Goal: Information Seeking & Learning: Learn about a topic

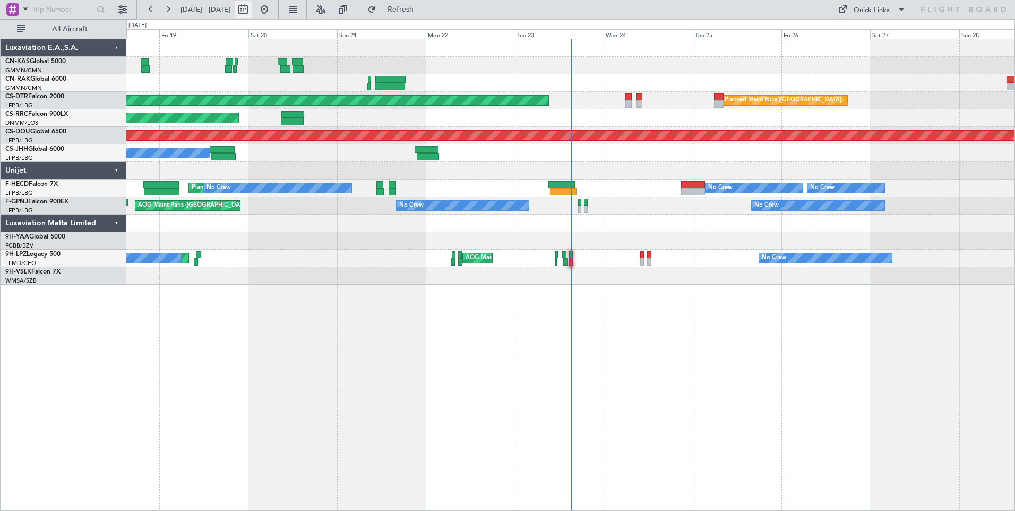
click at [252, 5] on button at bounding box center [243, 9] width 17 height 17
select select "9"
select select "2025"
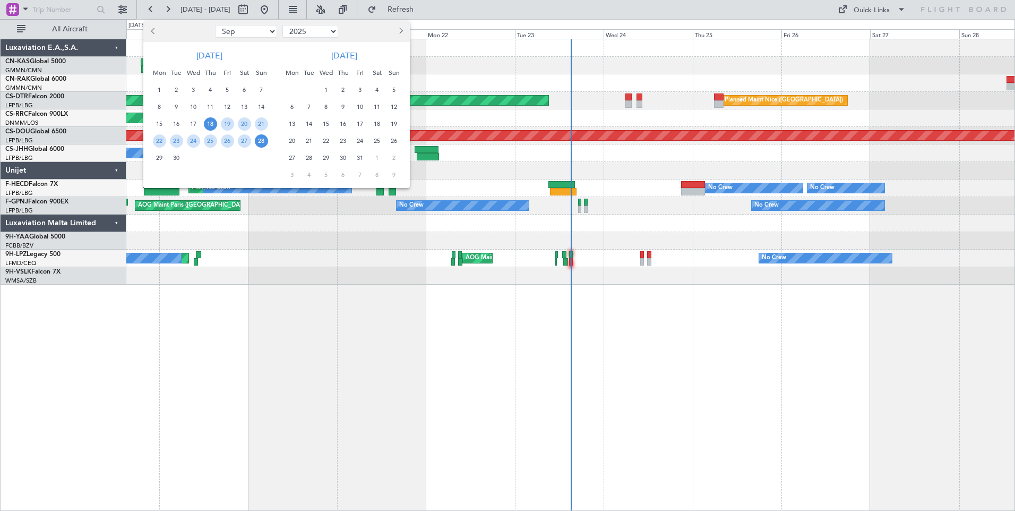
click at [211, 121] on span "18" at bounding box center [210, 123] width 13 height 13
click at [340, 92] on span "2" at bounding box center [343, 89] width 13 height 13
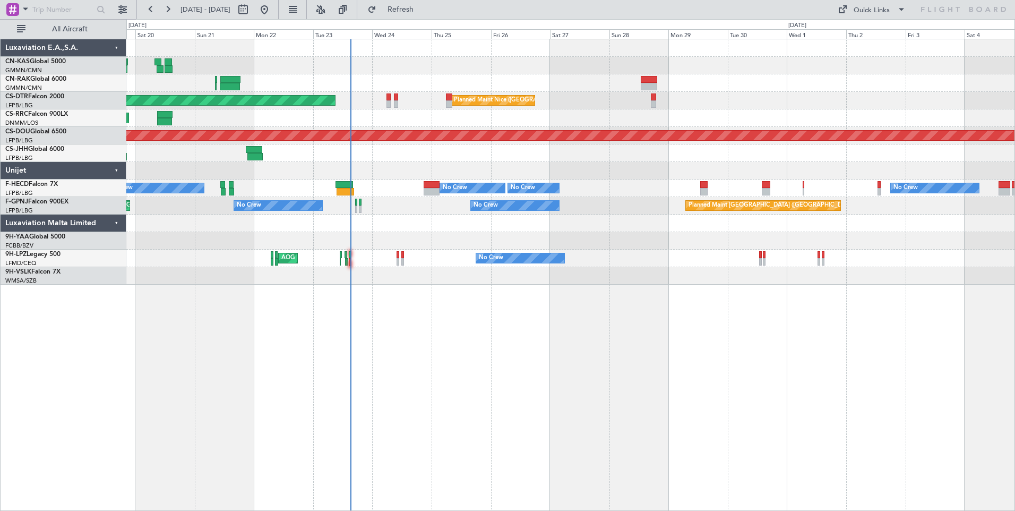
click at [428, 169] on div at bounding box center [570, 171] width 888 height 18
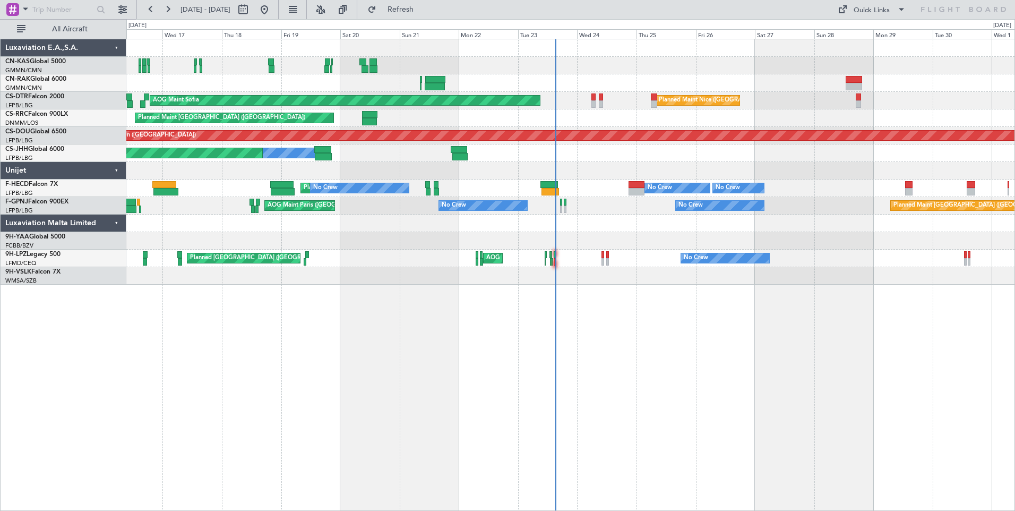
click at [509, 81] on div at bounding box center [570, 83] width 888 height 18
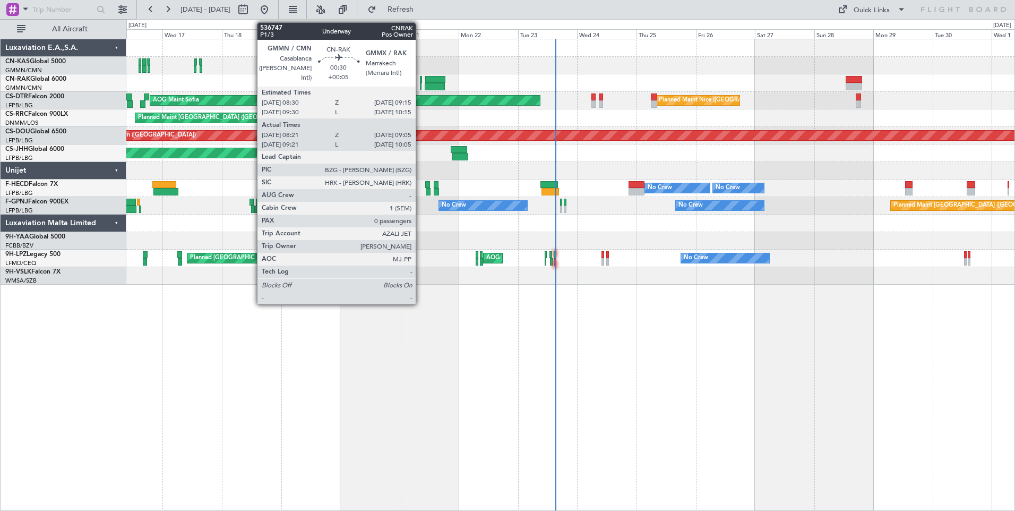
click at [420, 85] on div at bounding box center [421, 86] width 2 height 7
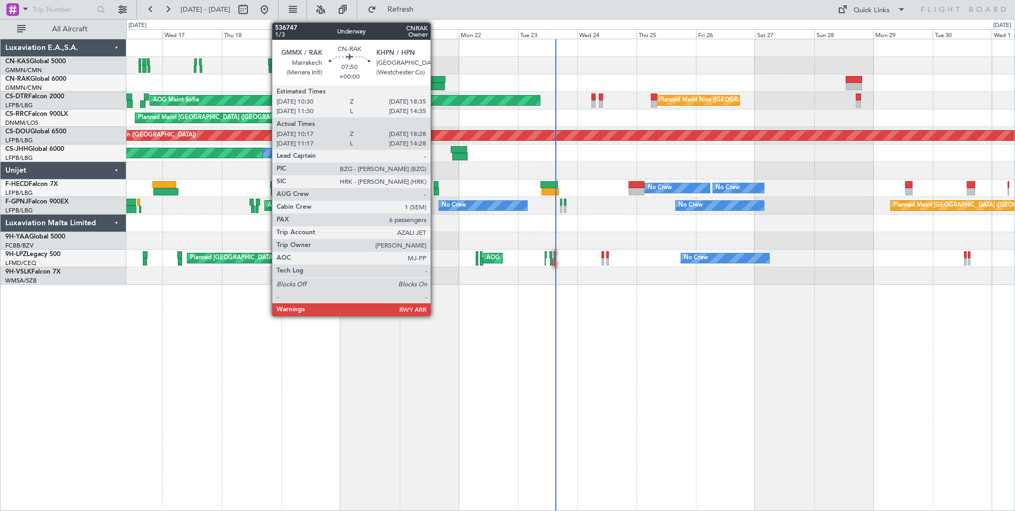
click at [435, 86] on div at bounding box center [435, 86] width 21 height 7
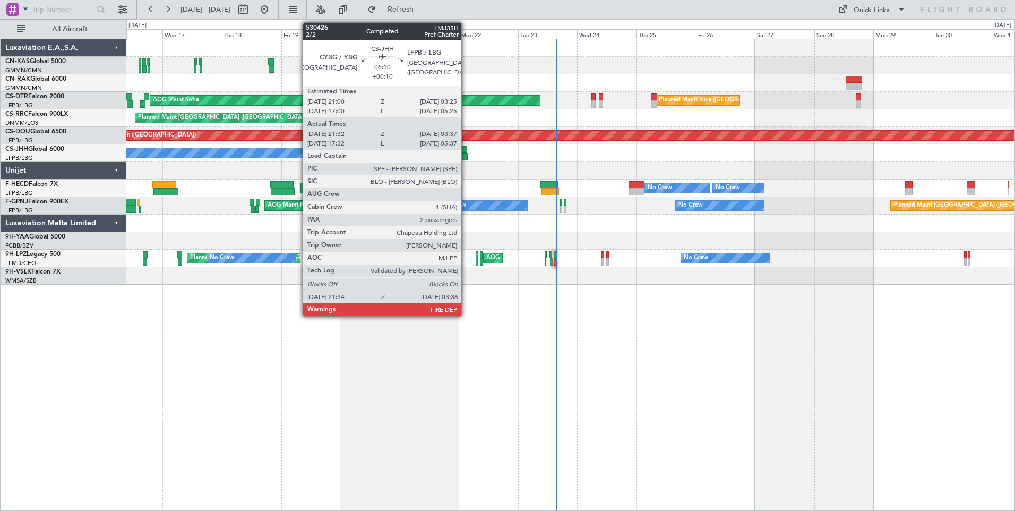
click at [466, 155] on div at bounding box center [459, 156] width 15 height 7
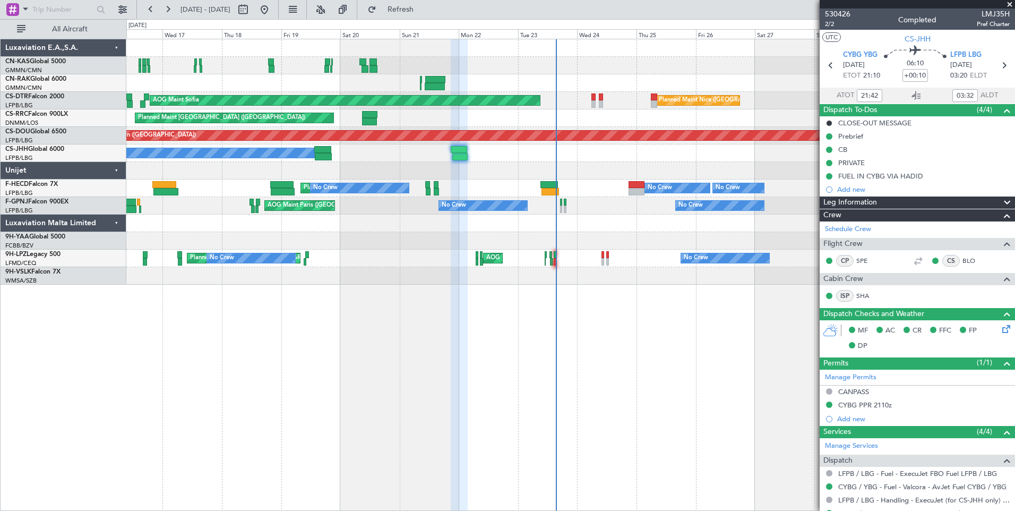
type input "17:42"
type input "05:32"
type input "21:42"
type input "03:32"
click at [849, 56] on span "CYBG YBG" at bounding box center [860, 55] width 35 height 11
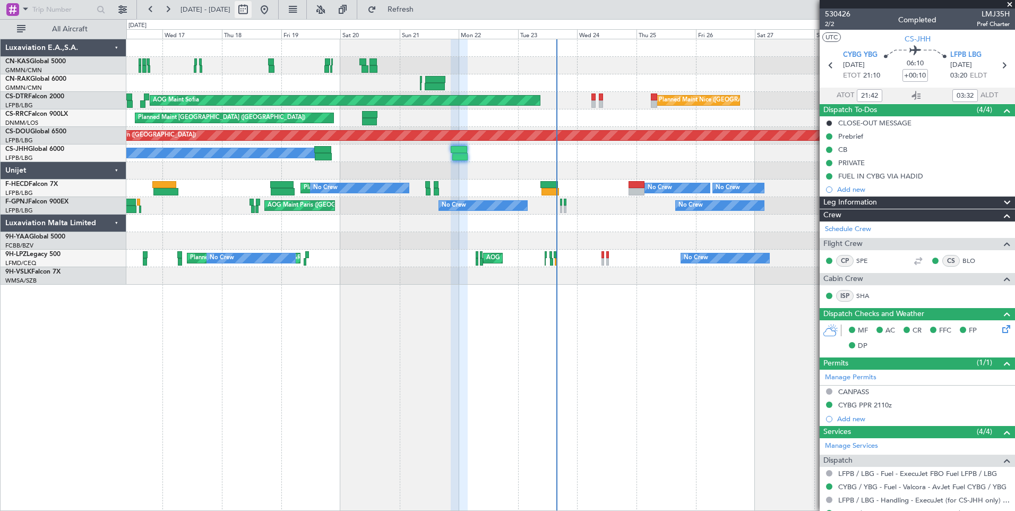
click at [252, 9] on button at bounding box center [243, 9] width 17 height 17
select select "9"
select select "2025"
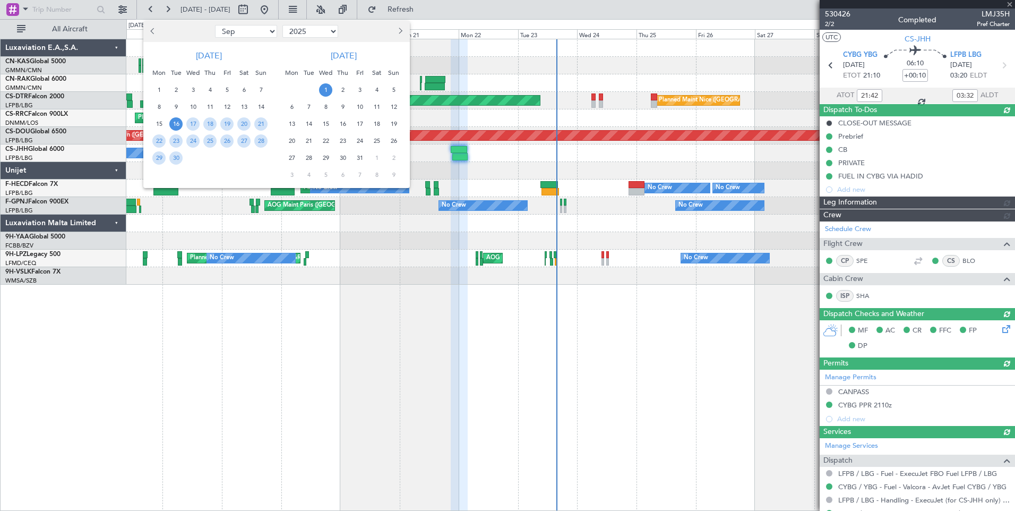
click at [400, 33] on span "Next month" at bounding box center [399, 31] width 6 height 6
select select "10"
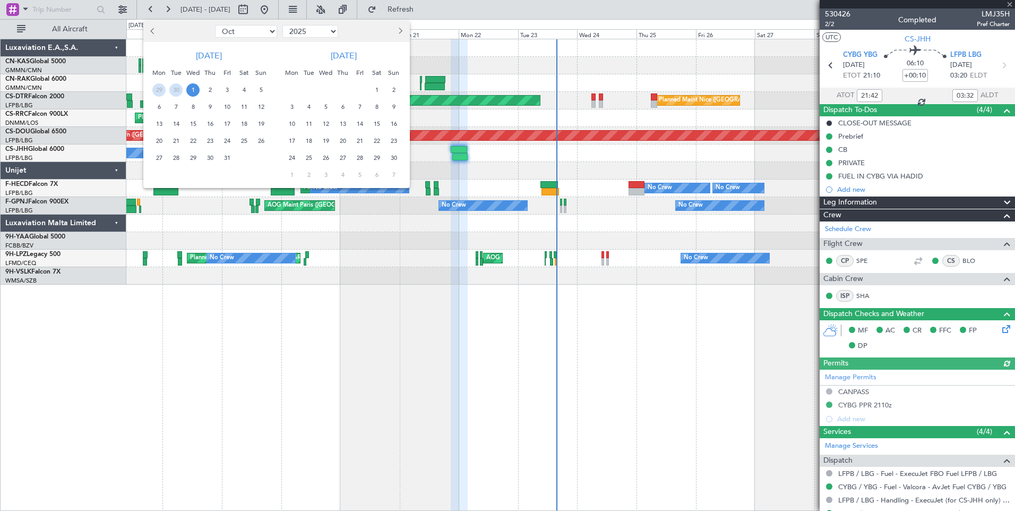
click at [377, 86] on span "1" at bounding box center [376, 89] width 13 height 13
click at [377, 124] on span "15" at bounding box center [376, 123] width 13 height 13
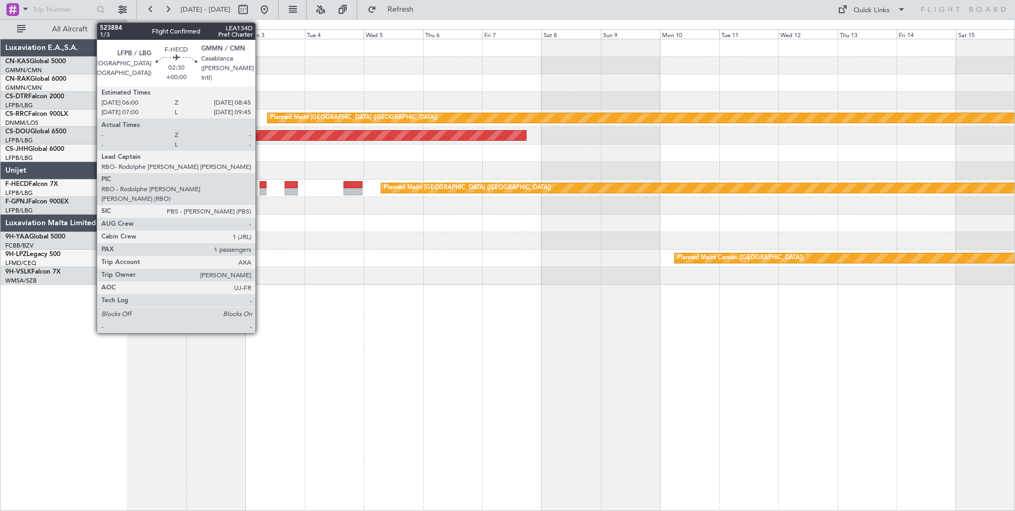
click at [260, 188] on div at bounding box center [263, 191] width 7 height 7
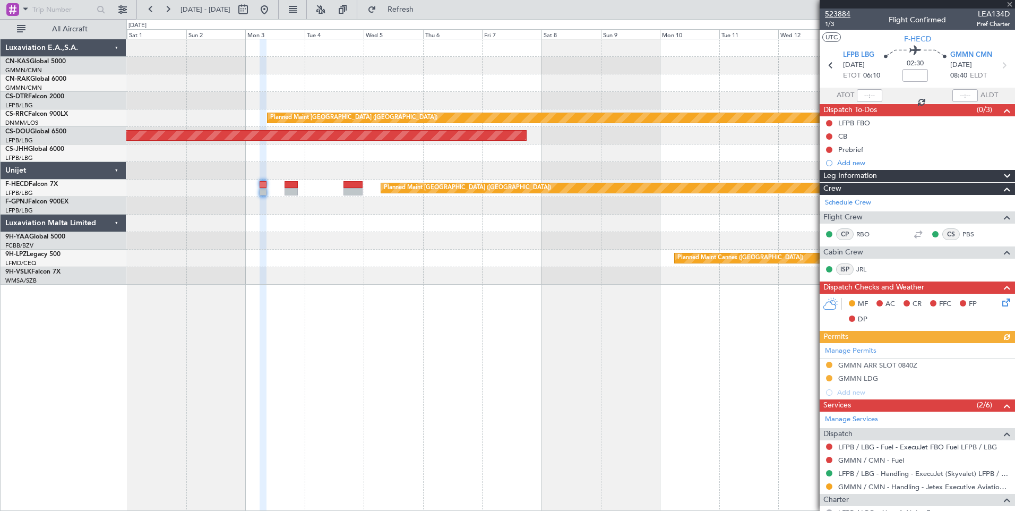
click at [840, 13] on span "523884" at bounding box center [837, 13] width 25 height 11
click at [252, 7] on button at bounding box center [243, 9] width 17 height 17
select select "11"
select select "2025"
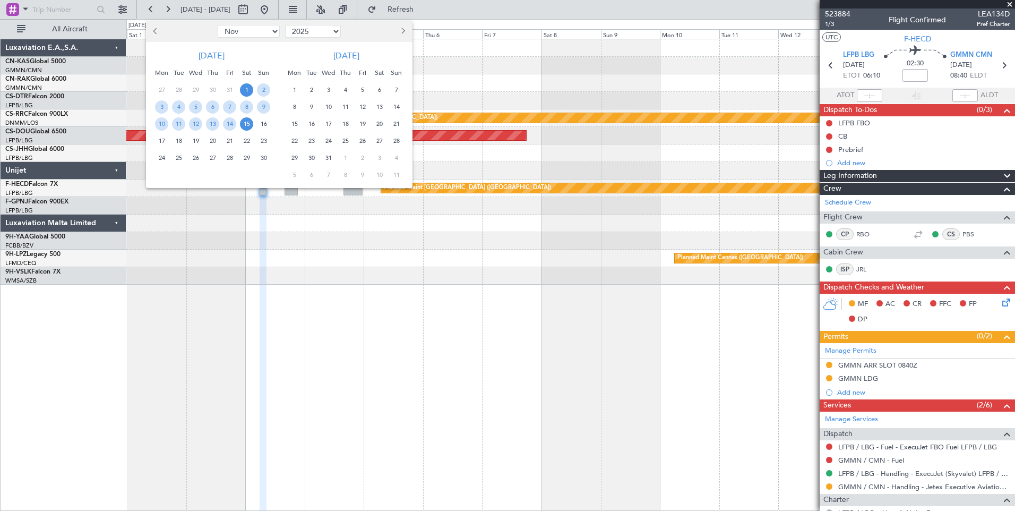
click at [151, 30] on button "Previous month" at bounding box center [156, 31] width 12 height 17
select select "10"
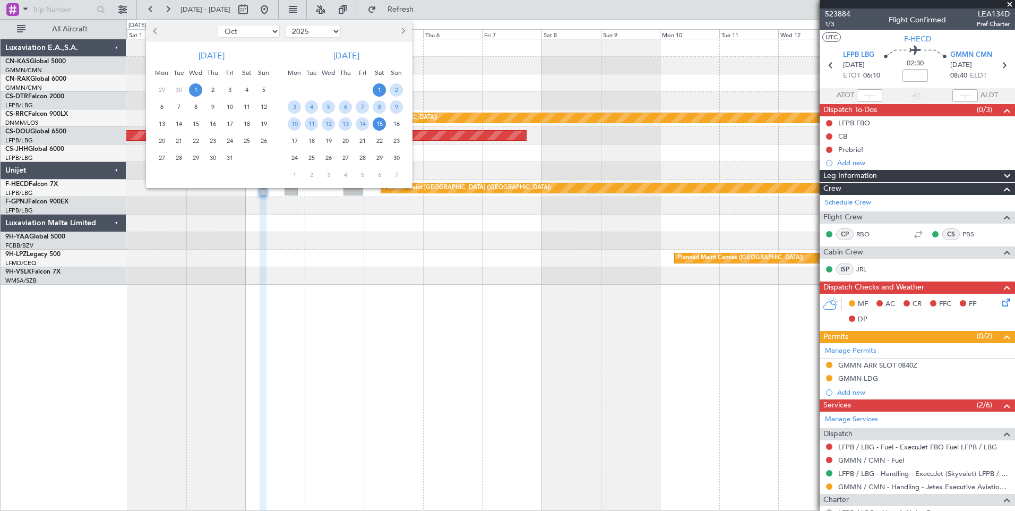
click at [195, 85] on span "1" at bounding box center [195, 89] width 13 height 13
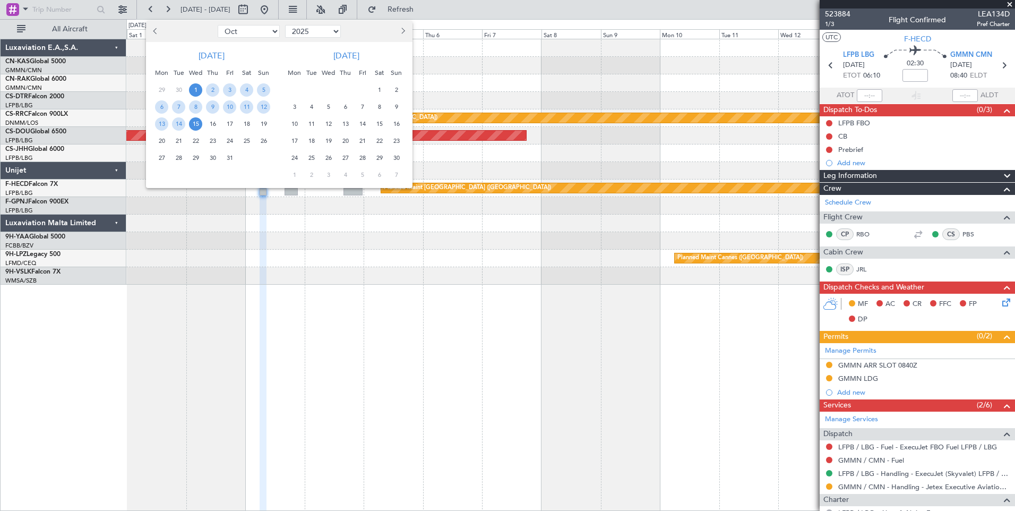
click at [200, 128] on span "15" at bounding box center [195, 123] width 13 height 13
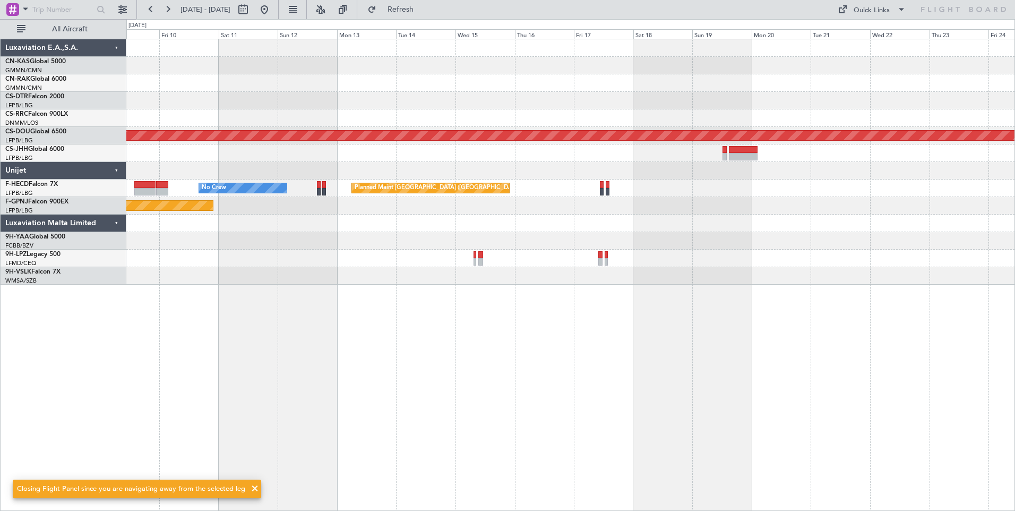
click at [352, 356] on div "Planned Maint London ([GEOGRAPHIC_DATA]) No Crew Planned Maint [GEOGRAPHIC_DATA…" at bounding box center [570, 275] width 889 height 472
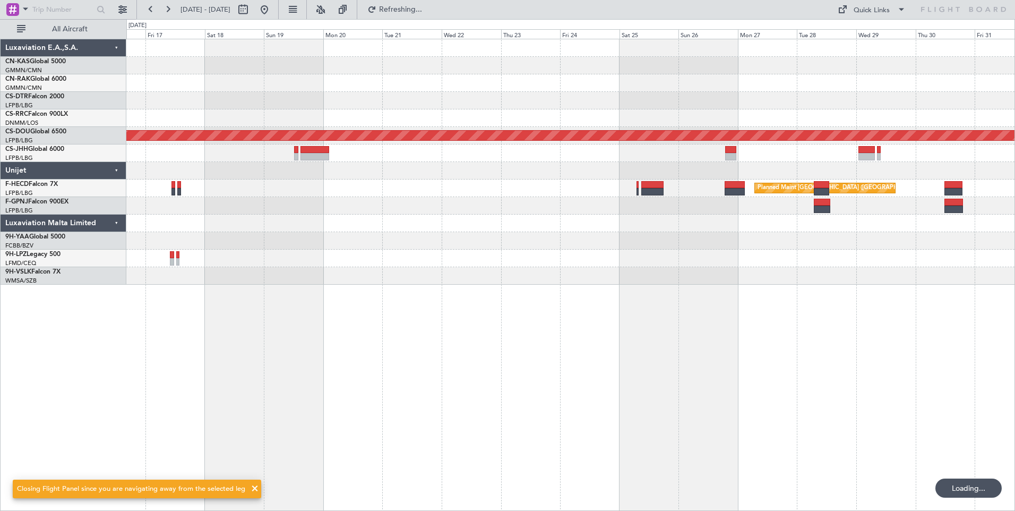
click at [611, 285] on div "Planned Maint [GEOGRAPHIC_DATA] ([GEOGRAPHIC_DATA]) Planned Maint [GEOGRAPHIC_D…" at bounding box center [570, 275] width 889 height 472
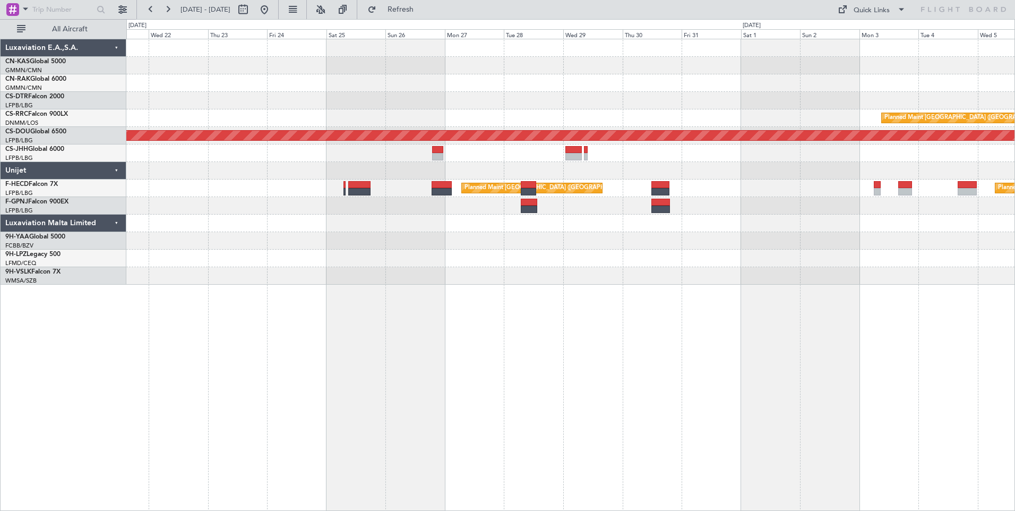
click at [621, 351] on div "Planned Maint [GEOGRAPHIC_DATA] ([GEOGRAPHIC_DATA]) Planned Maint [GEOGRAPHIC_D…" at bounding box center [570, 275] width 889 height 472
click at [252, 6] on button at bounding box center [243, 9] width 17 height 17
select select "10"
select select "2025"
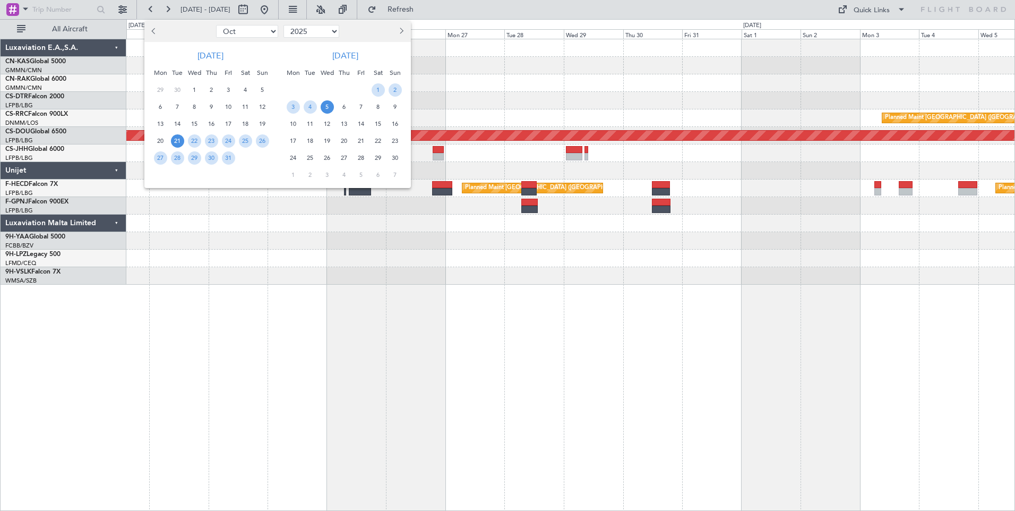
click at [401, 31] on span "Next month" at bounding box center [401, 31] width 6 height 6
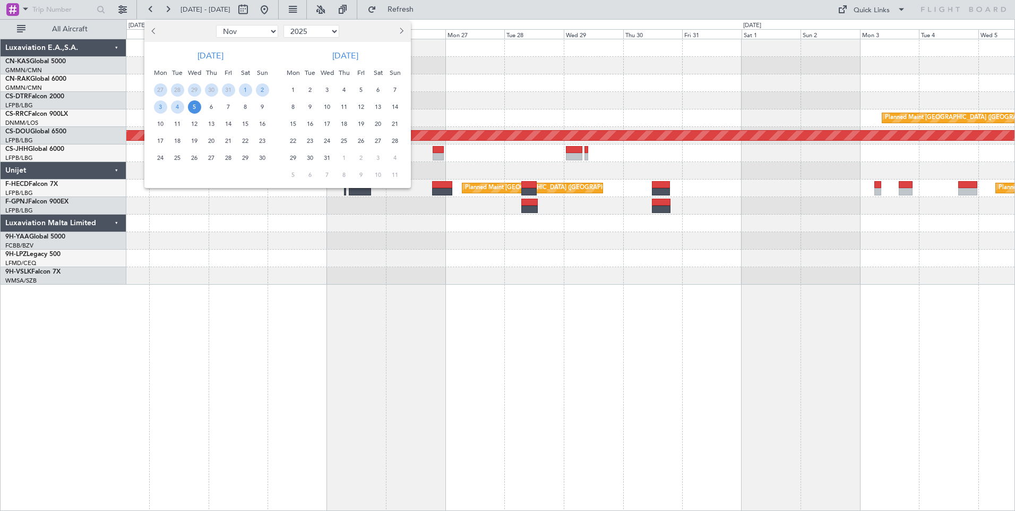
click at [401, 31] on span "Next month" at bounding box center [401, 31] width 6 height 6
select select "1"
select select "2026"
click at [391, 88] on span "1" at bounding box center [395, 89] width 13 height 13
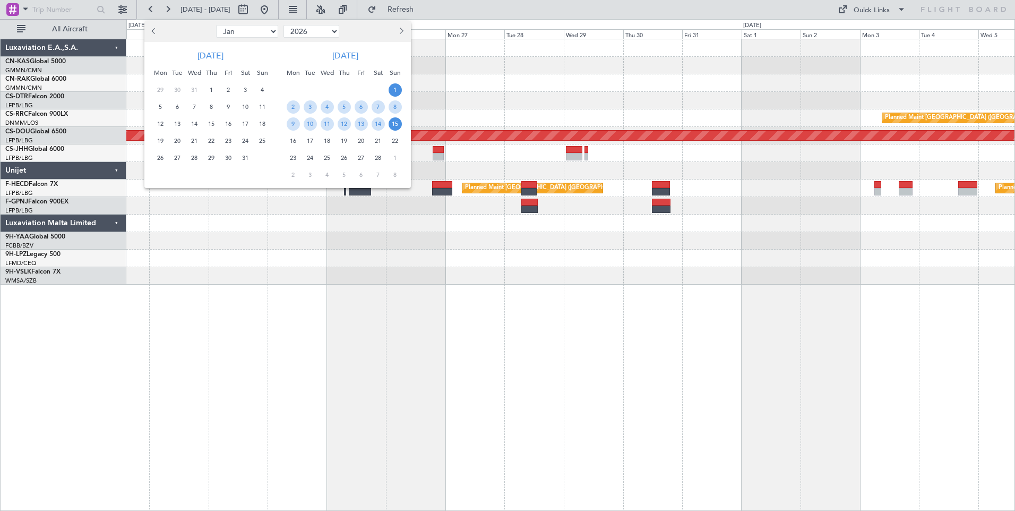
click at [395, 130] on span "15" at bounding box center [395, 123] width 13 height 13
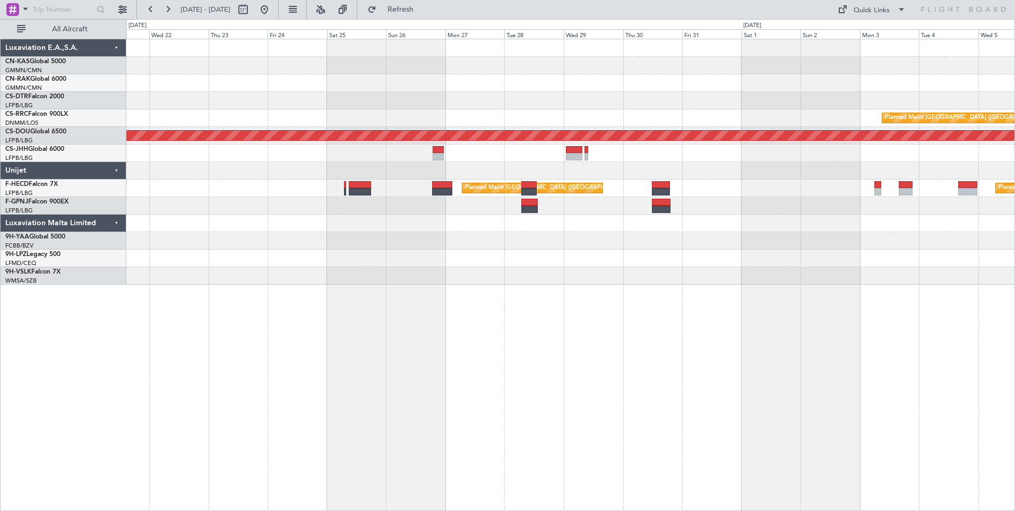
select select "2"
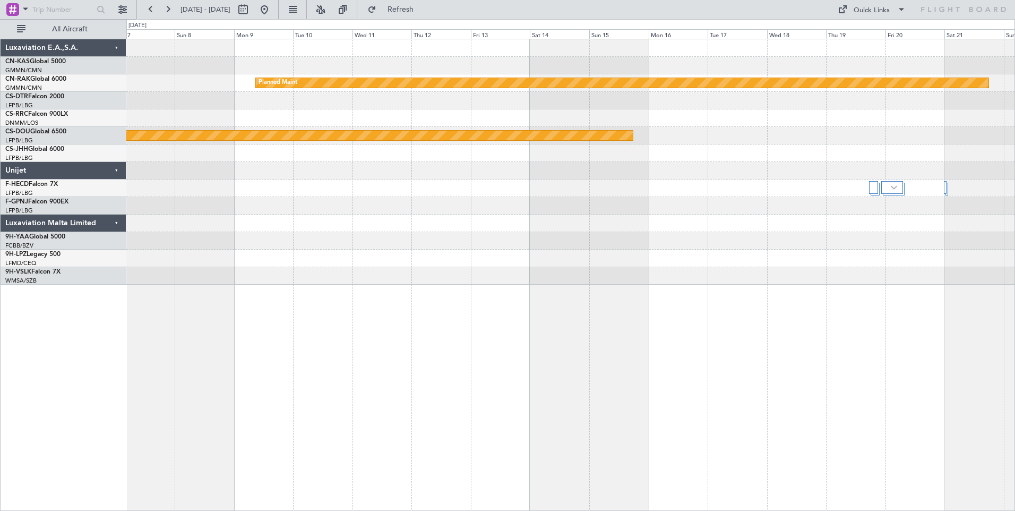
click at [463, 311] on div "Planned Maint Planned Maint [GEOGRAPHIC_DATA] ([GEOGRAPHIC_DATA])" at bounding box center [570, 275] width 889 height 472
click at [513, 291] on div "Planned Maint Planned Maint [GEOGRAPHIC_DATA] ([GEOGRAPHIC_DATA])" at bounding box center [570, 275] width 889 height 472
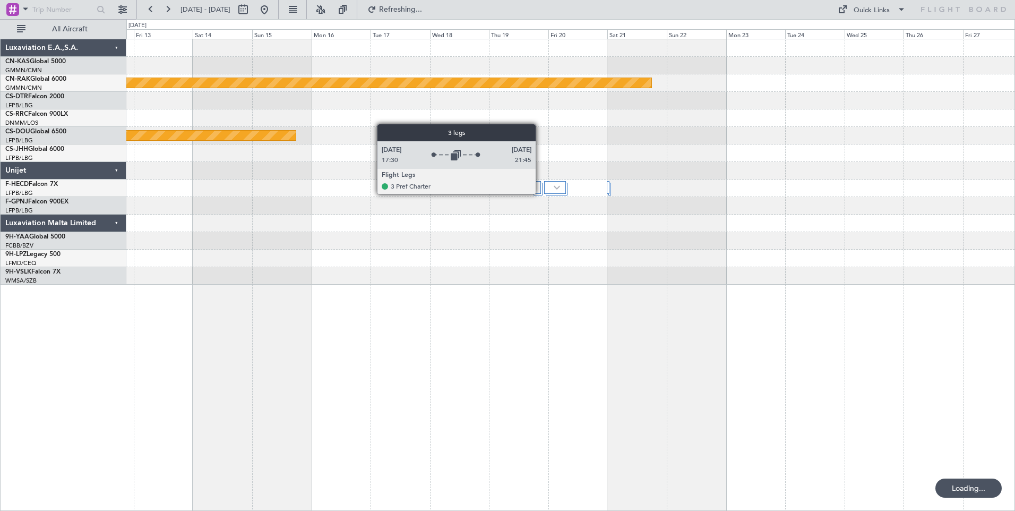
click at [540, 193] on div at bounding box center [536, 187] width 9 height 13
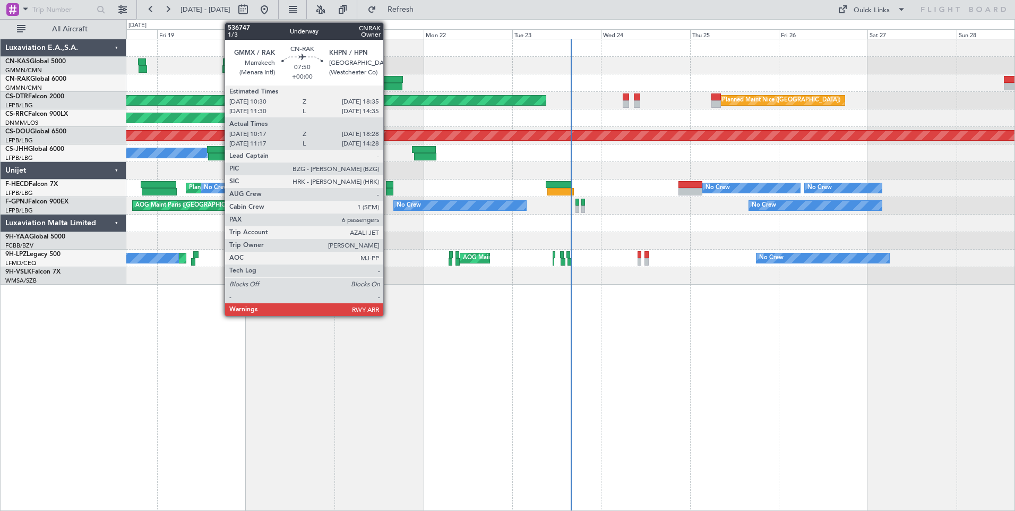
click at [388, 81] on div at bounding box center [388, 79] width 30 height 7
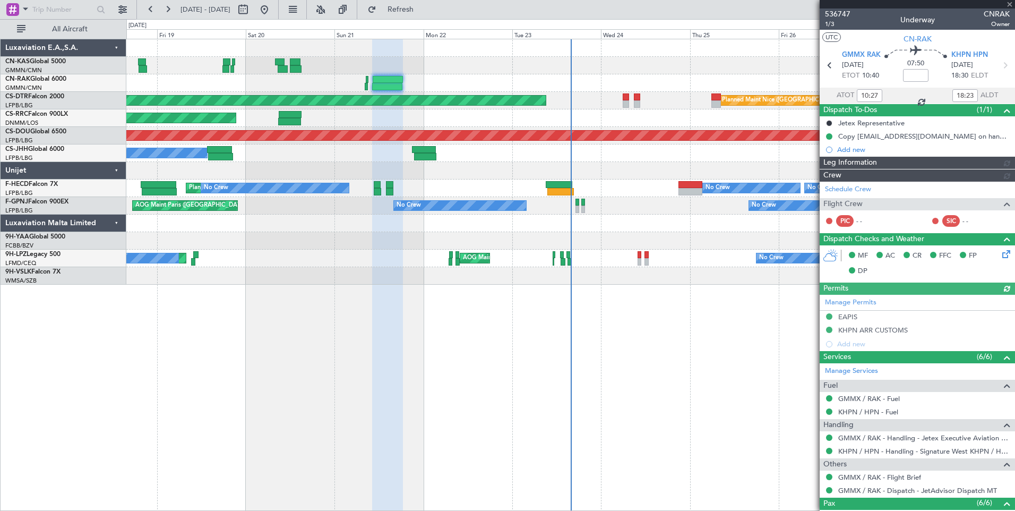
type input "Luis Maricato (LUM)"
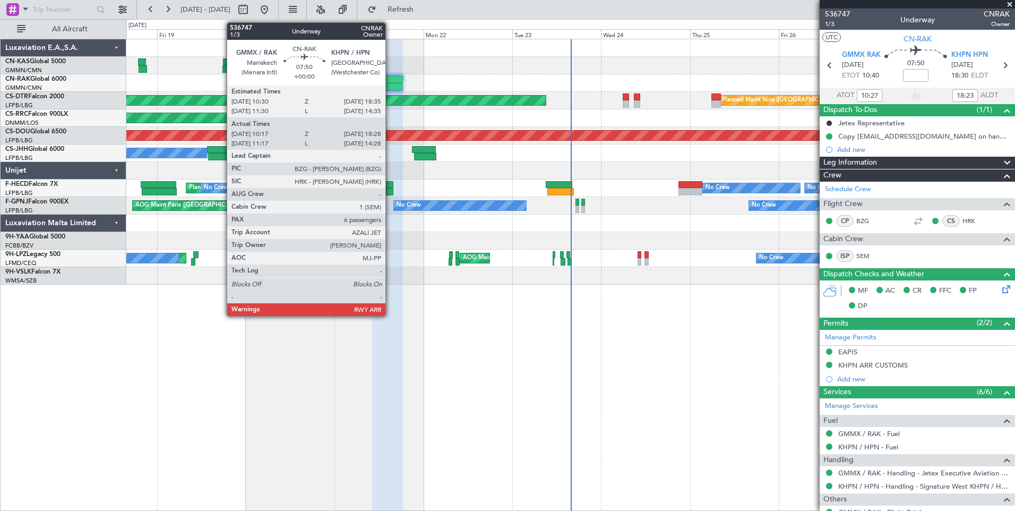
click at [390, 83] on div at bounding box center [387, 86] width 31 height 7
